Goal: Information Seeking & Learning: Learn about a topic

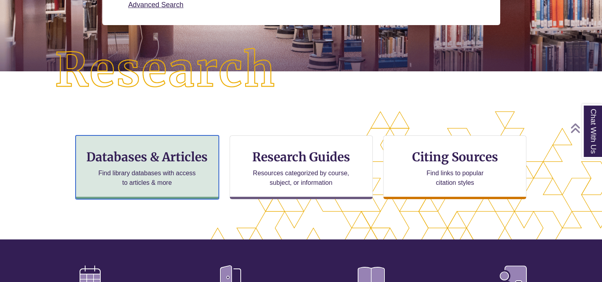
click at [170, 169] on p "Find library databases with access to articles & more" at bounding box center [147, 177] width 104 height 19
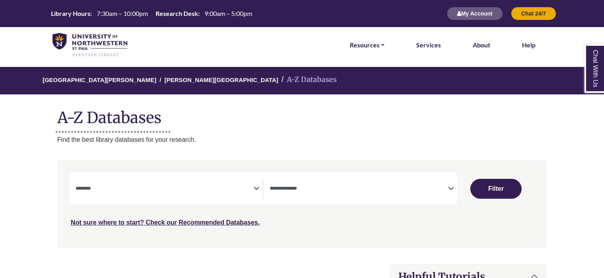
select select "Database Subject Filter"
select select "Database Types Filter"
select select "Database Subject Filter"
select select "Database Types Filter"
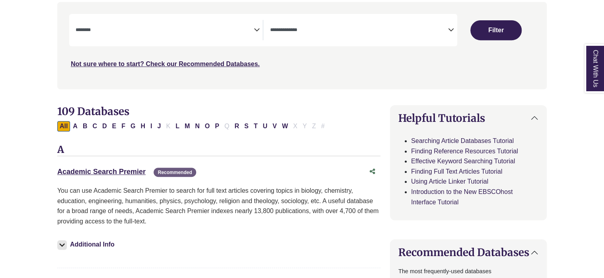
scroll to position [239, 0]
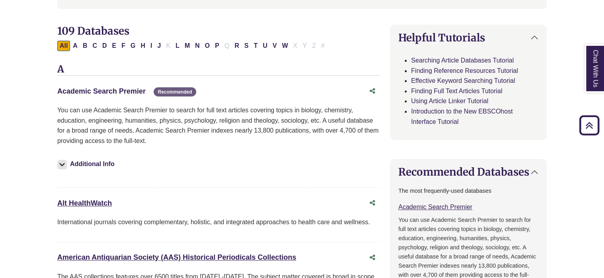
click at [87, 87] on link "Academic Search Premier This link opens in a new window" at bounding box center [101, 91] width 88 height 8
